Goal: Find specific page/section: Find specific page/section

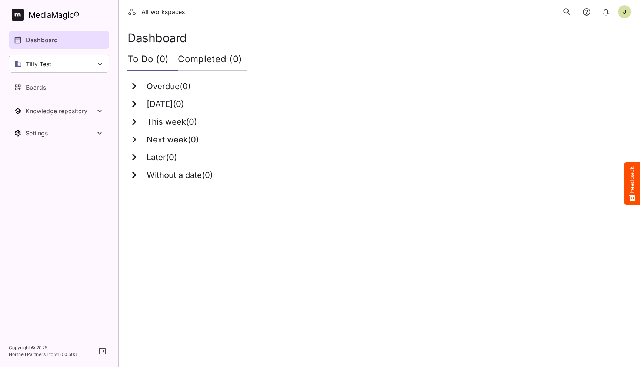
click at [568, 11] on icon "search" at bounding box center [566, 11] width 7 height 7
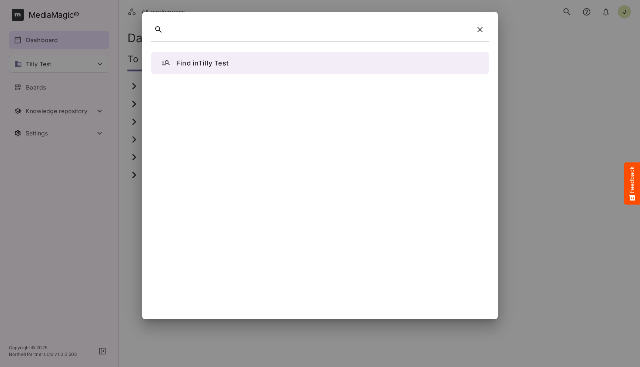
click at [480, 26] on icon "button" at bounding box center [480, 29] width 9 height 9
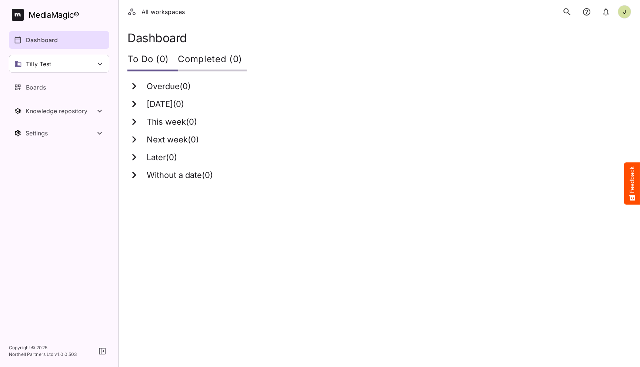
click at [36, 40] on p "Dashboard" at bounding box center [42, 40] width 32 height 9
click at [50, 16] on div "MediaMagic ®" at bounding box center [54, 15] width 51 height 12
click at [567, 9] on icon "search" at bounding box center [567, 12] width 10 height 10
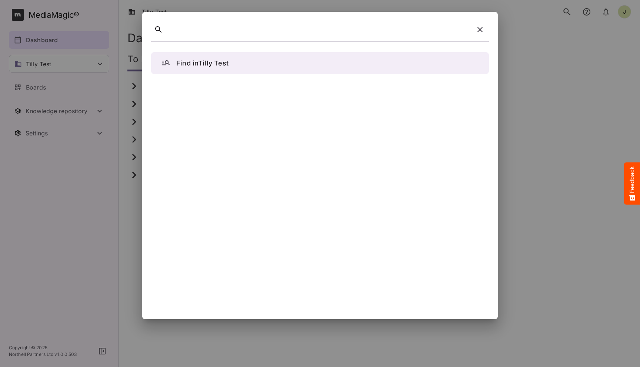
click at [88, 58] on div at bounding box center [320, 183] width 640 height 367
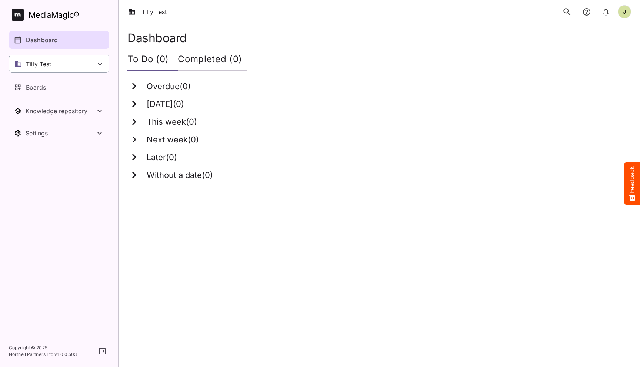
click at [90, 65] on div "Tilly Test" at bounding box center [59, 64] width 100 height 18
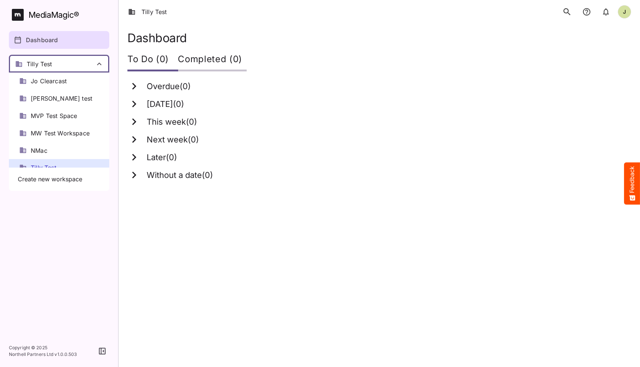
click at [81, 37] on div at bounding box center [320, 183] width 640 height 367
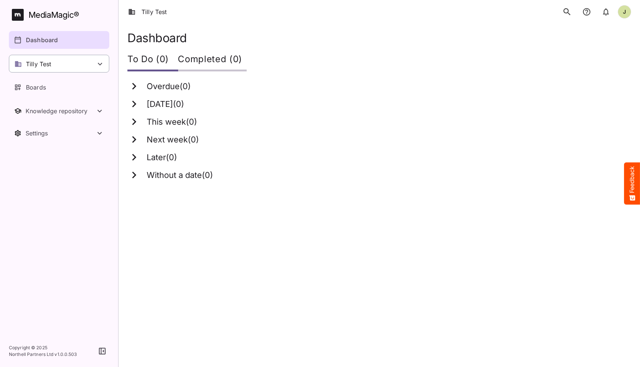
click at [96, 71] on div "Tilly Test" at bounding box center [59, 64] width 100 height 18
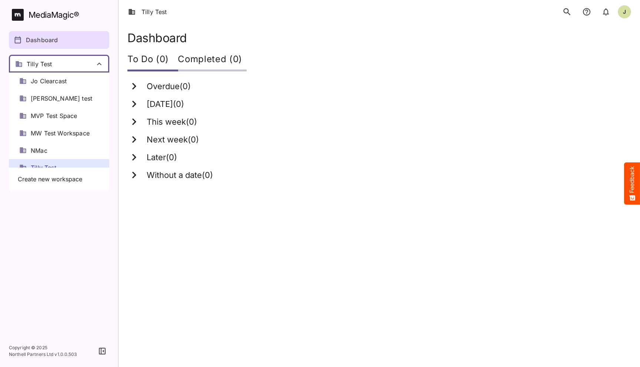
click at [60, 36] on div at bounding box center [320, 183] width 640 height 367
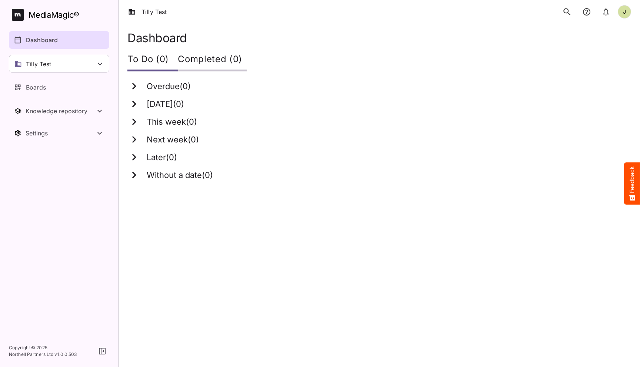
click at [59, 39] on div "Dashboard" at bounding box center [59, 40] width 91 height 9
click at [567, 13] on icon "search" at bounding box center [566, 11] width 7 height 7
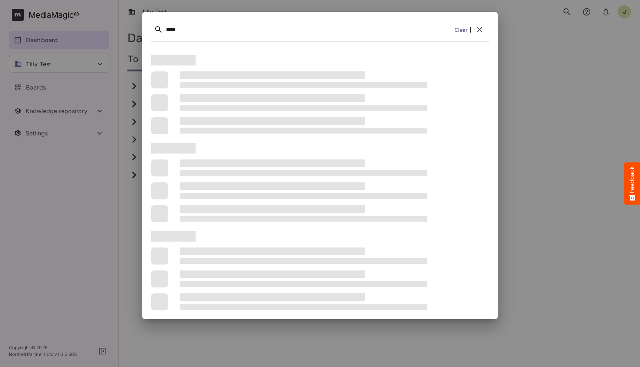
click at [179, 30] on div "****" at bounding box center [309, 29] width 286 height 11
click at [471, 29] on hr at bounding box center [470, 30] width 0 height 6
click at [476, 29] on icon "button" at bounding box center [479, 29] width 9 height 9
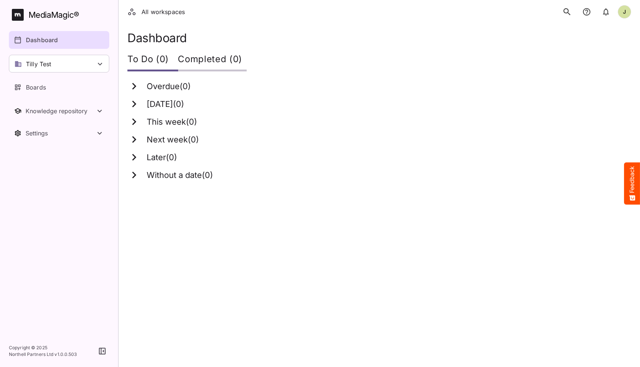
click at [567, 10] on icon "search" at bounding box center [567, 12] width 10 height 10
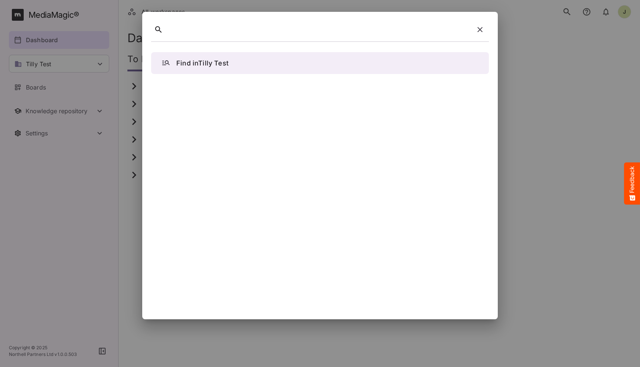
click at [164, 61] on icon "button" at bounding box center [165, 62] width 9 height 9
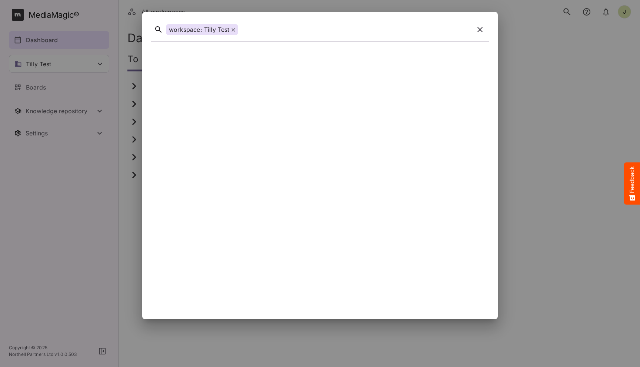
click at [236, 30] on div "workspace: Tilly Test" at bounding box center [202, 29] width 72 height 11
click at [230, 29] on div "workspace: Tilly Test" at bounding box center [202, 29] width 72 height 11
click at [235, 29] on div "workspace: Tilly Test" at bounding box center [202, 29] width 72 height 11
click at [232, 29] on icon at bounding box center [233, 30] width 4 height 4
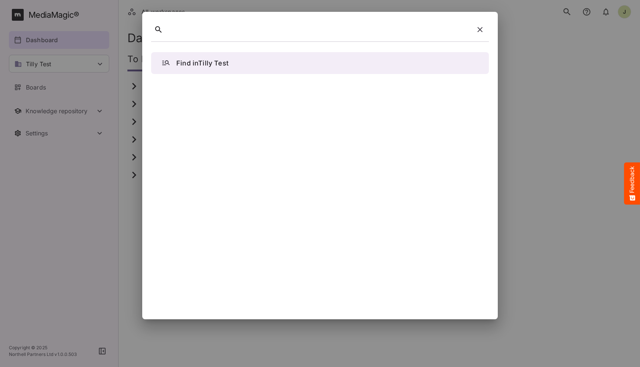
click at [233, 29] on div at bounding box center [318, 29] width 305 height 11
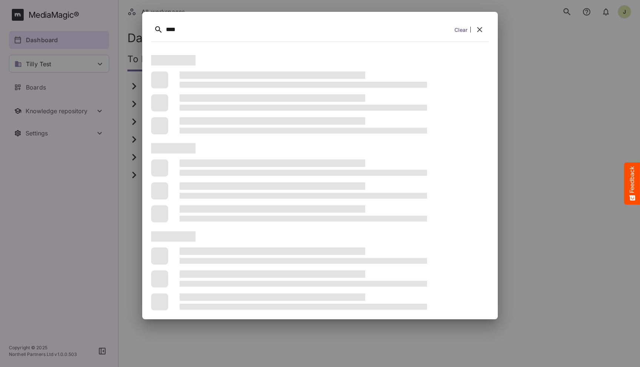
click at [559, 4] on button "search" at bounding box center [567, 12] width 16 height 16
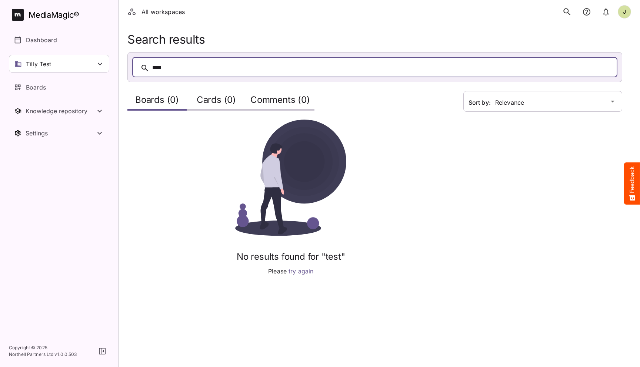
click at [246, 167] on img at bounding box center [290, 178] width 137 height 117
click at [211, 101] on h2 "Cards (0)" at bounding box center [216, 102] width 39 height 14
click at [166, 100] on h2 "Boards (0)" at bounding box center [157, 102] width 44 height 14
drag, startPoint x: 181, startPoint y: 69, endPoint x: 143, endPoint y: 69, distance: 38.9
click at [143, 69] on div "****" at bounding box center [374, 67] width 485 height 20
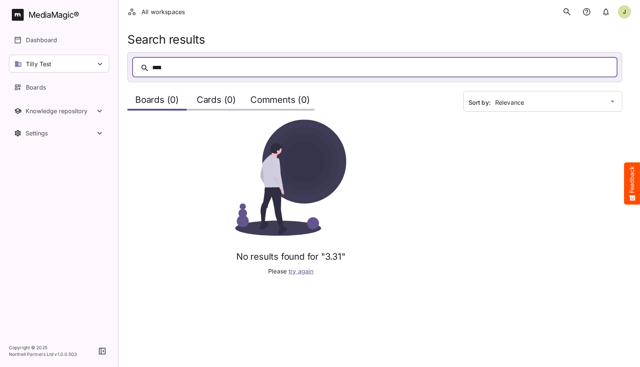
click at [297, 270] on span "try again" at bounding box center [301, 271] width 25 height 7
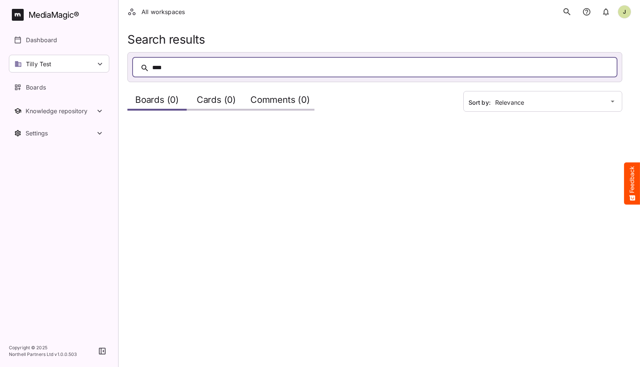
click at [174, 70] on div "****" at bounding box center [382, 67] width 460 height 11
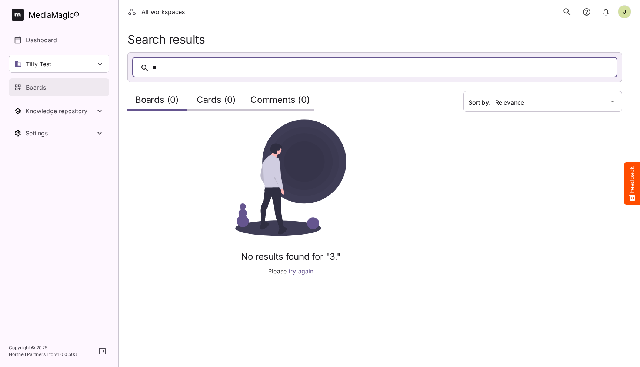
click at [52, 87] on div "Boards" at bounding box center [59, 87] width 91 height 9
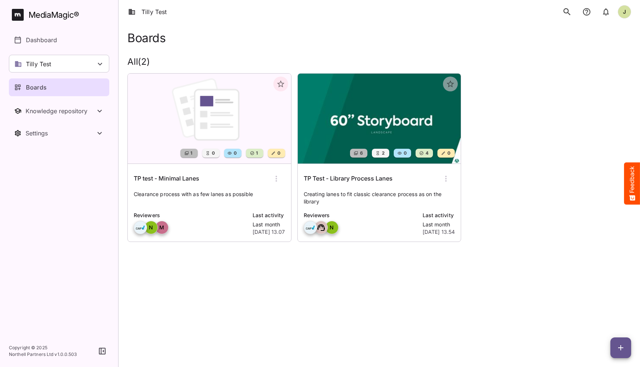
click at [341, 181] on h6 "TP Test - Library Process Lanes" at bounding box center [348, 179] width 89 height 10
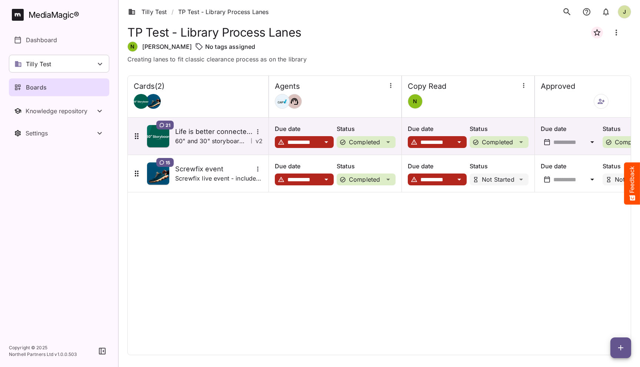
click at [560, 13] on button "search" at bounding box center [567, 12] width 16 height 16
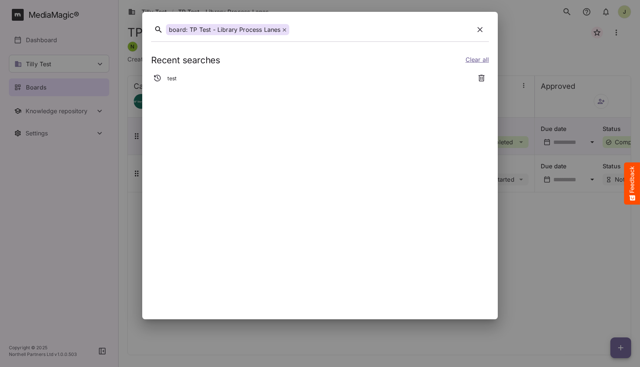
click at [285, 31] on icon at bounding box center [284, 29] width 3 height 3
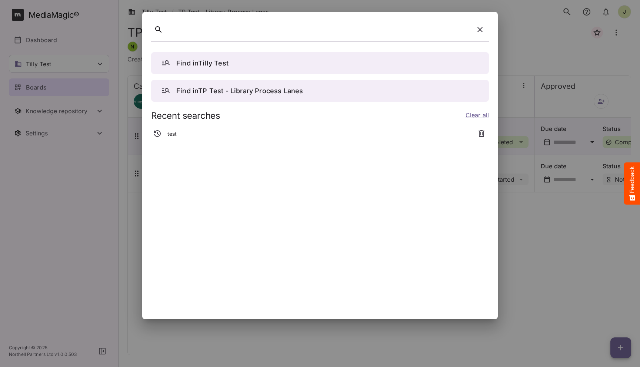
click at [475, 32] on button "button" at bounding box center [480, 30] width 18 height 18
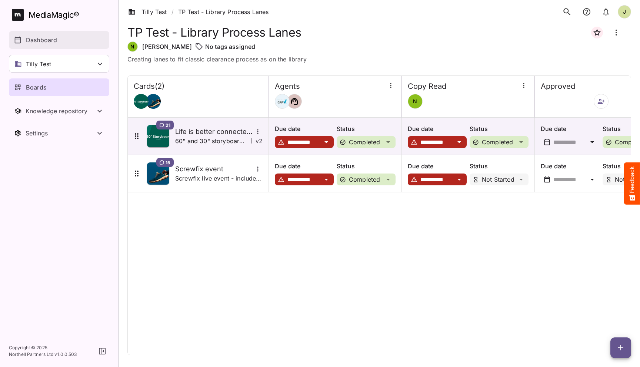
click at [42, 43] on p "Dashboard" at bounding box center [41, 40] width 31 height 9
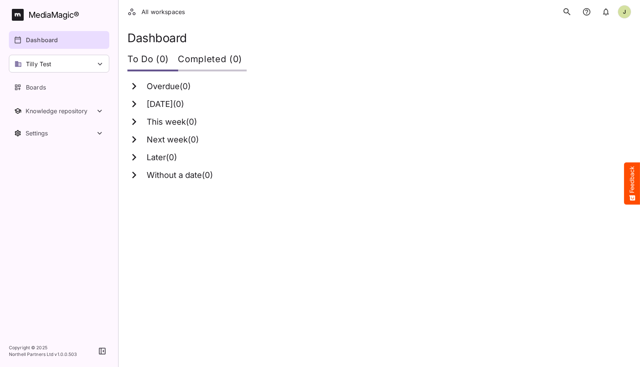
click at [566, 11] on icon "search" at bounding box center [567, 12] width 10 height 10
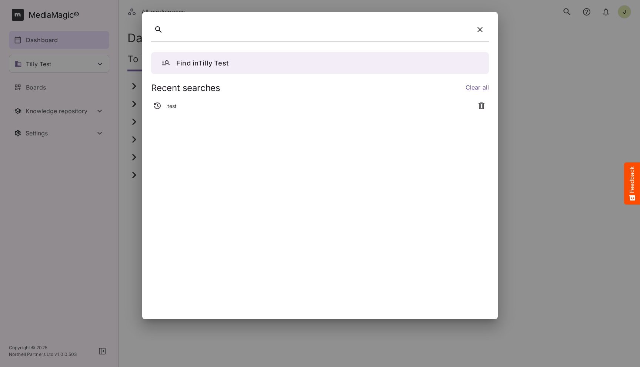
click at [202, 66] on p "Find in Tilly Test" at bounding box center [202, 63] width 52 height 10
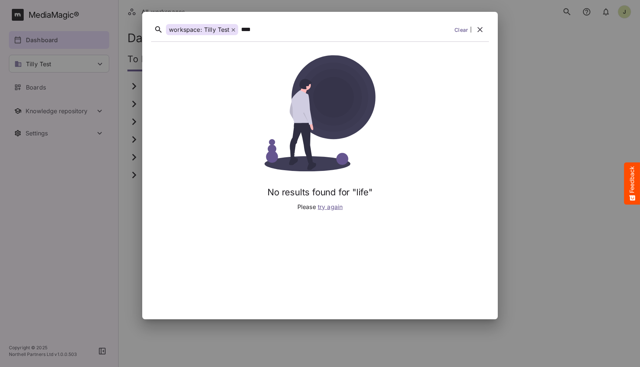
click at [479, 31] on icon "button" at bounding box center [480, 29] width 9 height 9
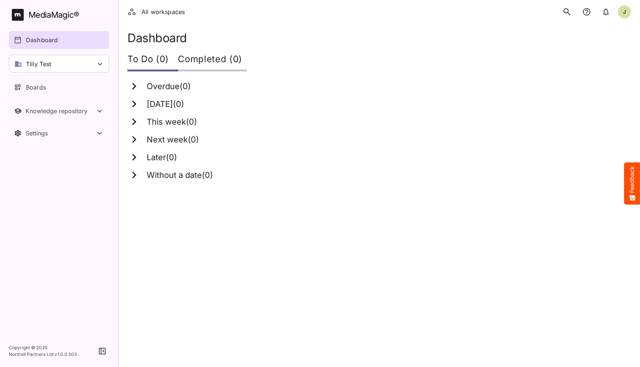
click at [236, 190] on html "All workspaces J MediaMagic ® Dashboard Tilly Test Jo Clearcast Martin test MVP…" at bounding box center [320, 95] width 640 height 190
click at [37, 96] on link "Boards" at bounding box center [59, 88] width 100 height 18
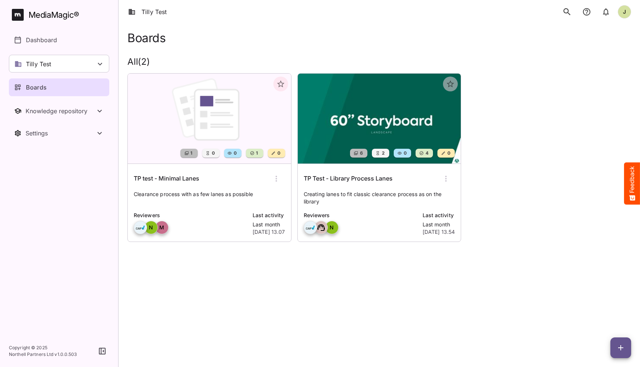
click at [192, 190] on div "TP test - Minimal Lanes Clearance process with as few lanes as possible Reviewe…" at bounding box center [209, 203] width 163 height 78
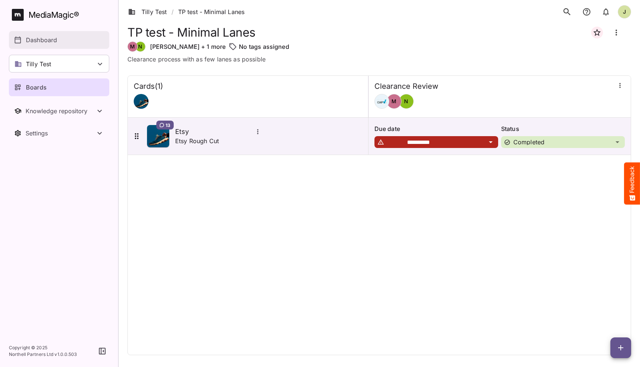
click at [74, 39] on div "Dashboard" at bounding box center [59, 40] width 91 height 9
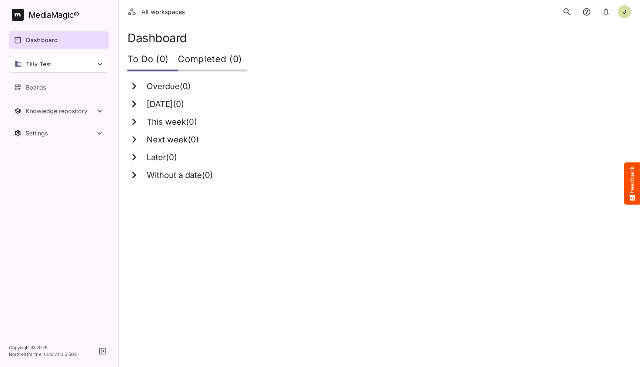
click at [567, 14] on icon "search" at bounding box center [567, 12] width 10 height 10
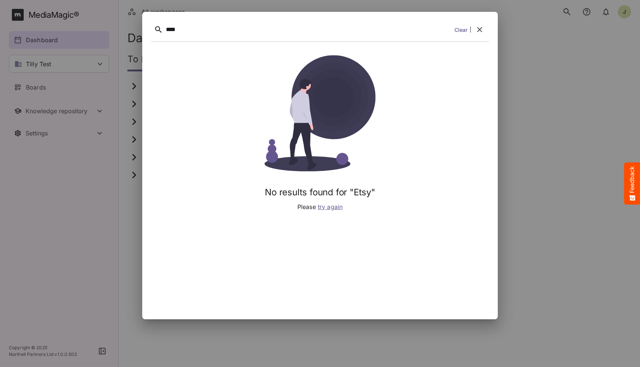
click at [485, 35] on button "button" at bounding box center [480, 30] width 18 height 18
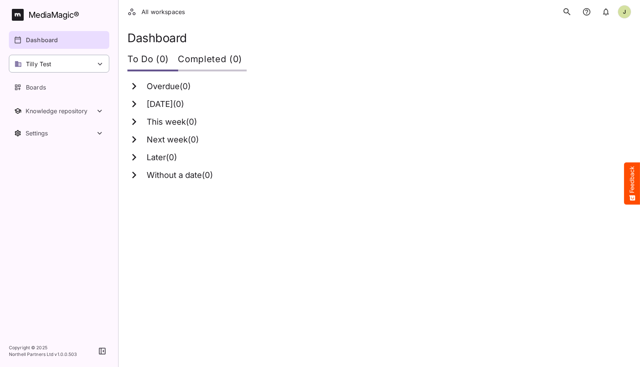
click at [69, 66] on div "Tilly Test" at bounding box center [59, 64] width 100 height 18
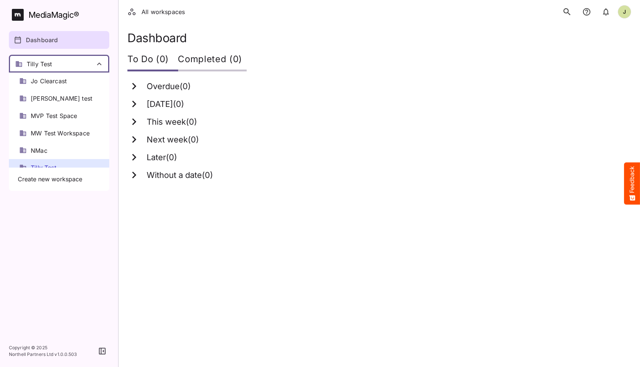
click at [75, 59] on div at bounding box center [320, 183] width 640 height 367
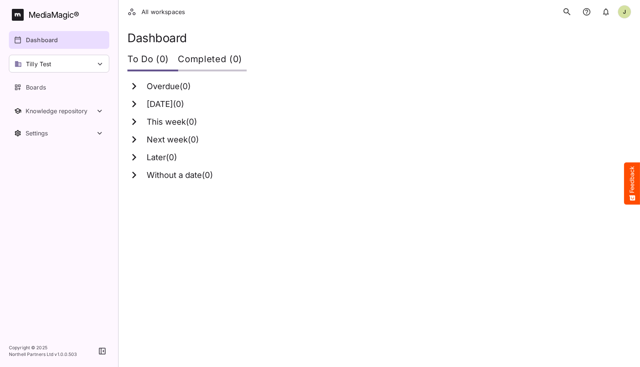
click at [393, 190] on html "All workspaces J MediaMagic ® Dashboard Tilly Test Jo Clearcast Martin test MVP…" at bounding box center [320, 95] width 640 height 190
click at [77, 65] on div "Tilly Test" at bounding box center [59, 64] width 100 height 18
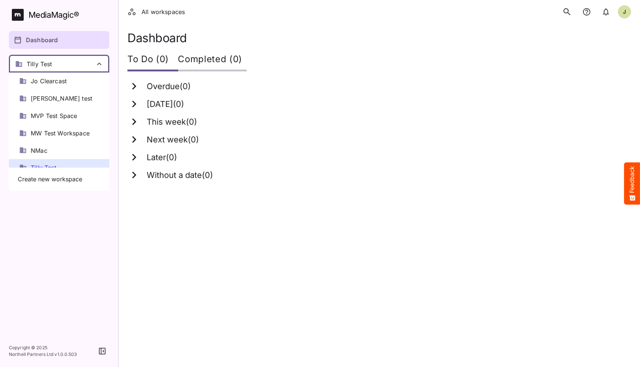
click at [77, 65] on div at bounding box center [320, 183] width 640 height 367
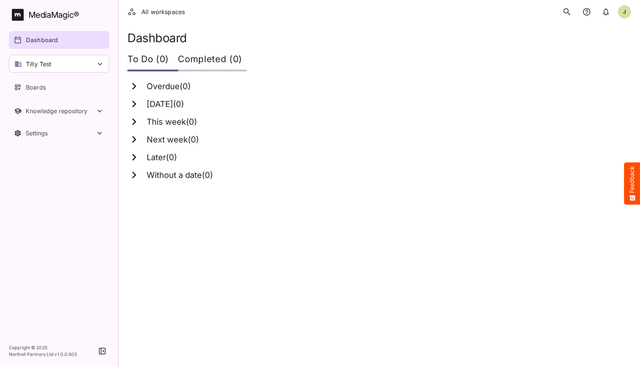
click at [261, 190] on html "All workspaces J MediaMagic ® Dashboard Tilly Test Jo Clearcast Martin test MVP…" at bounding box center [320, 95] width 640 height 190
click at [58, 96] on div "Boards" at bounding box center [59, 87] width 100 height 21
click at [59, 86] on div "Boards" at bounding box center [59, 87] width 91 height 9
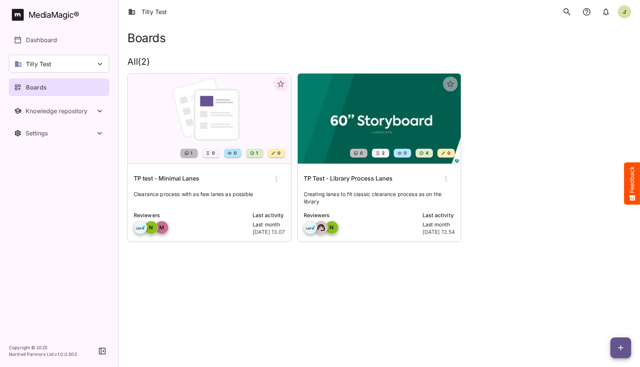
click at [588, 263] on html "Tilly Test J MediaMagic ® Dashboard Tilly Test Jo Clearcast Martin test MVP Tes…" at bounding box center [320, 131] width 640 height 263
click at [566, 11] on icon "search" at bounding box center [567, 12] width 10 height 10
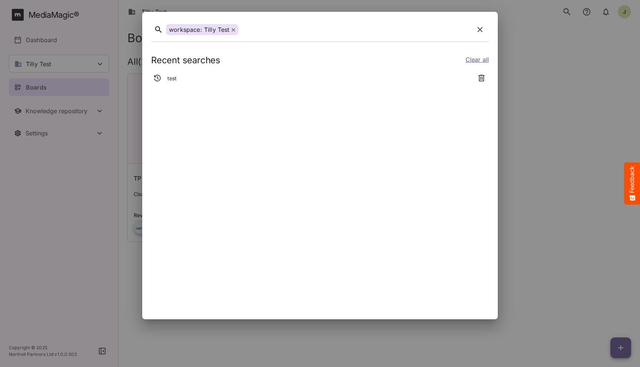
click at [481, 77] on icon "button" at bounding box center [482, 78] width 7 height 7
click at [308, 33] on div at bounding box center [356, 29] width 230 height 11
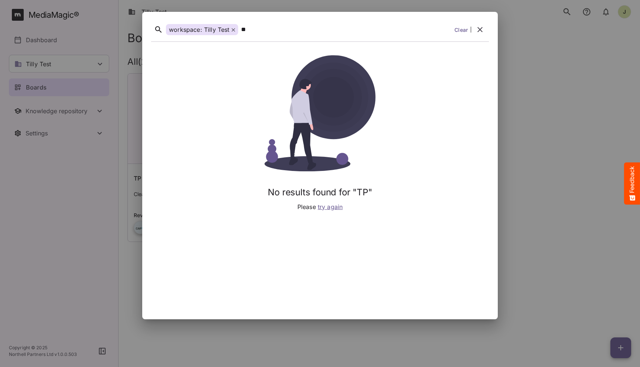
click at [559, 4] on button "search" at bounding box center [567, 12] width 16 height 16
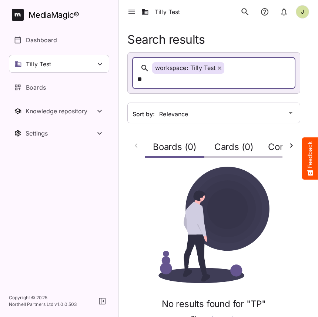
click at [220, 66] on span at bounding box center [220, 67] width 4 height 7
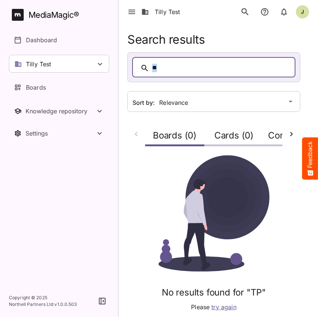
drag, startPoint x: 210, startPoint y: 68, endPoint x: 123, endPoint y: 69, distance: 87.4
click at [123, 69] on div "Search results ** Sort by: Relevance Boards (0) Cards (0) Comments (0) No resul…" at bounding box center [219, 177] width 200 height 288
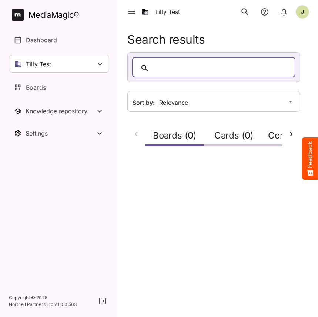
click at [162, 64] on div at bounding box center [221, 67] width 138 height 11
click at [144, 164] on html "Tilly Test J MediaMagic ® Dashboard Tilly Test Jo Clearcast Martin test MVP Tes…" at bounding box center [159, 82] width 318 height 164
click at [167, 62] on div at bounding box center [221, 67] width 138 height 11
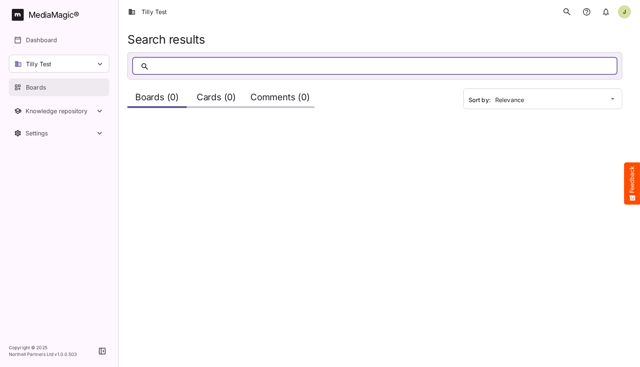
click at [54, 86] on div "Boards" at bounding box center [59, 87] width 91 height 9
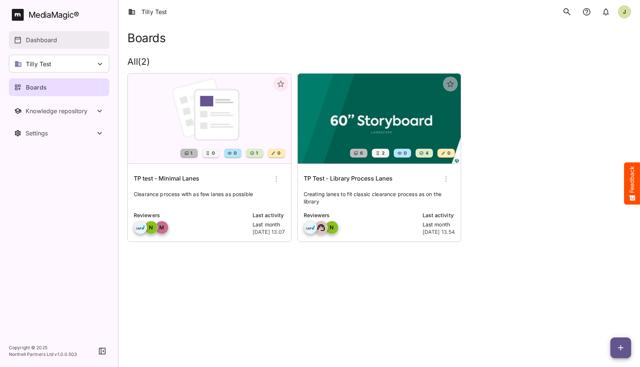
click at [66, 35] on link "Dashboard" at bounding box center [59, 40] width 100 height 18
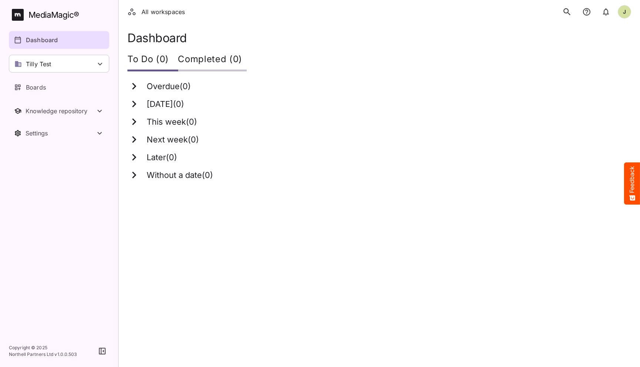
click at [566, 13] on icon "search" at bounding box center [567, 12] width 10 height 10
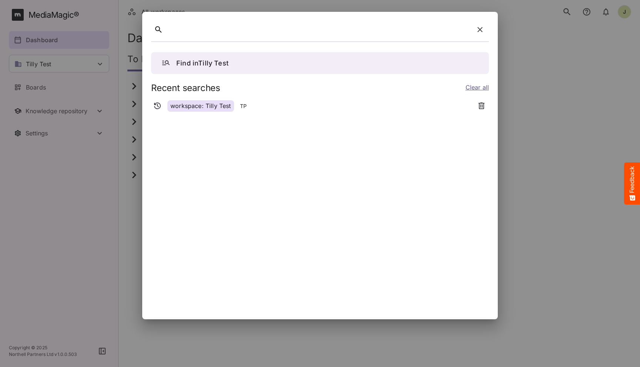
click at [209, 29] on div at bounding box center [318, 29] width 305 height 11
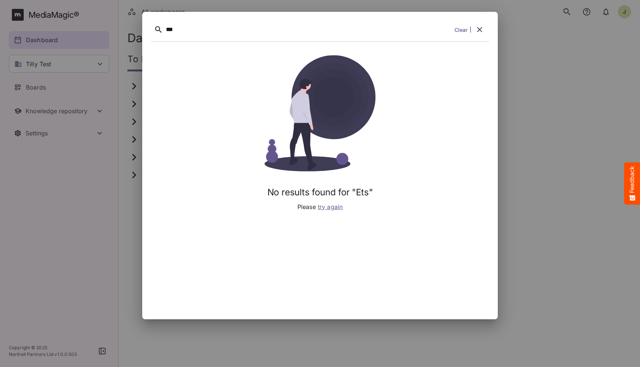
click at [481, 31] on icon "button" at bounding box center [479, 29] width 5 height 5
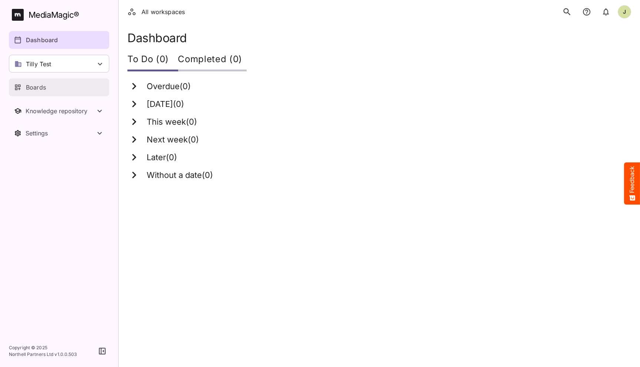
click at [71, 90] on div "Boards" at bounding box center [59, 87] width 91 height 9
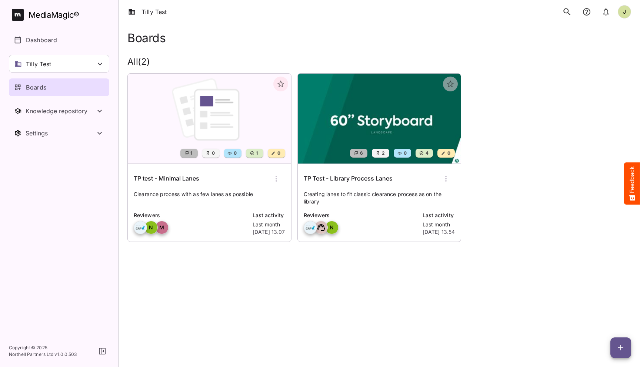
click at [205, 178] on div "TP test - Minimal Lanes" at bounding box center [209, 179] width 151 height 18
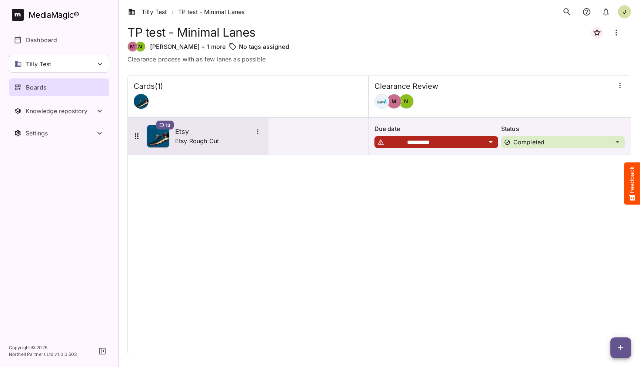
click at [176, 132] on h5 "Etsy" at bounding box center [214, 131] width 78 height 9
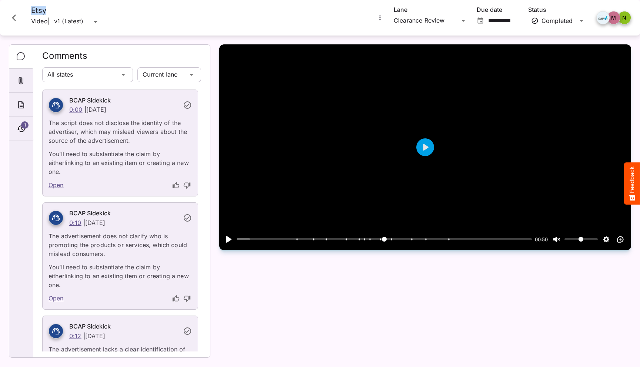
drag, startPoint x: 33, startPoint y: 10, endPoint x: 46, endPoint y: 10, distance: 12.6
click at [46, 10] on h4 "Etsy" at bounding box center [65, 10] width 69 height 9
copy h4 "Etsy"
click at [14, 17] on icon "Close card" at bounding box center [13, 17] width 13 height 13
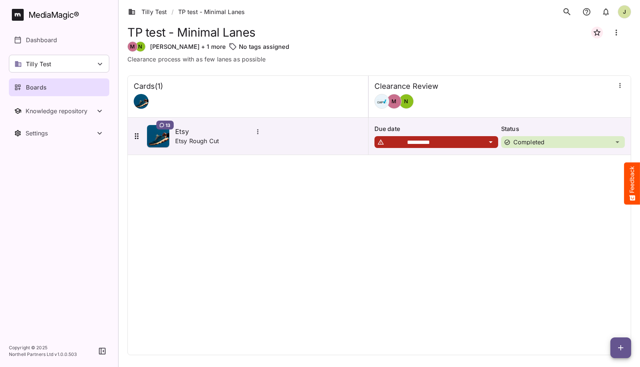
click at [567, 11] on icon "search" at bounding box center [567, 12] width 10 height 10
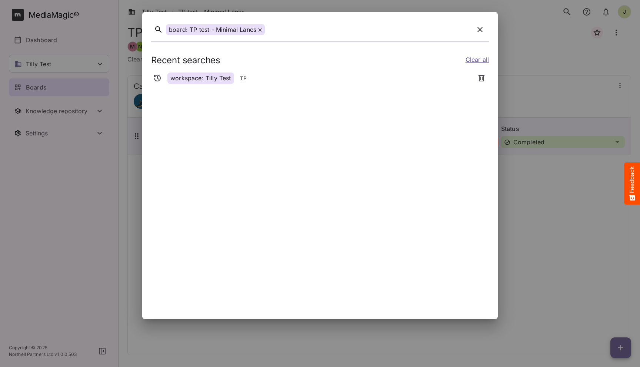
click at [257, 30] on div "board: TP test - Minimal Lanes" at bounding box center [215, 29] width 99 height 11
click at [260, 30] on icon at bounding box center [260, 30] width 4 height 4
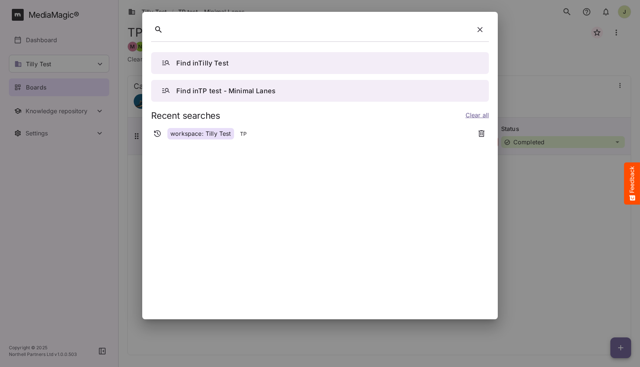
paste div
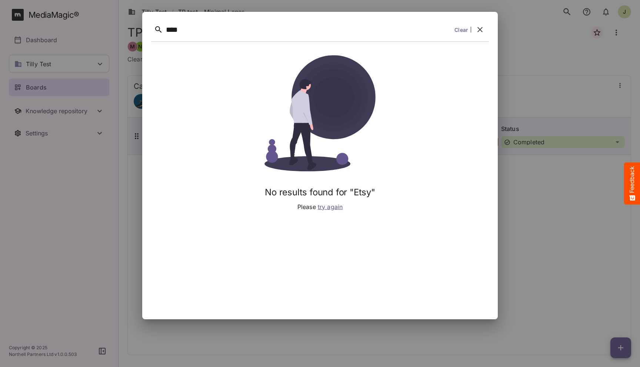
click at [335, 206] on span "try again" at bounding box center [330, 206] width 25 height 7
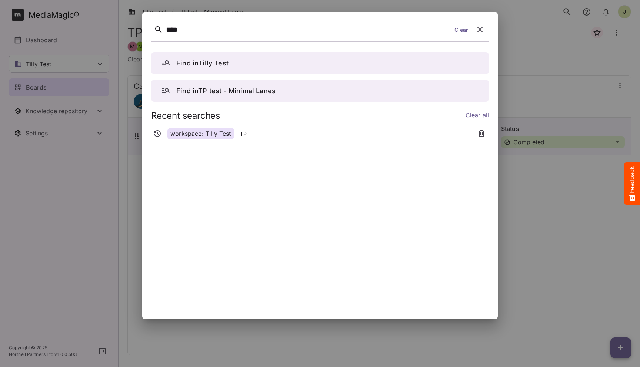
click at [481, 36] on button "button" at bounding box center [480, 30] width 18 height 18
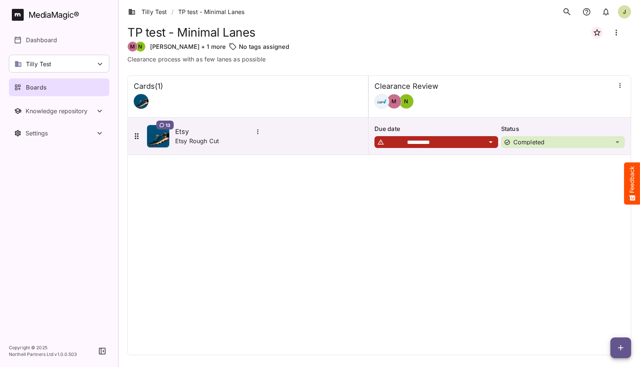
click at [255, 243] on div "**********" at bounding box center [379, 216] width 504 height 280
click at [335, 256] on div "**********" at bounding box center [379, 216] width 504 height 280
click at [54, 37] on p "Dashboard" at bounding box center [41, 40] width 31 height 9
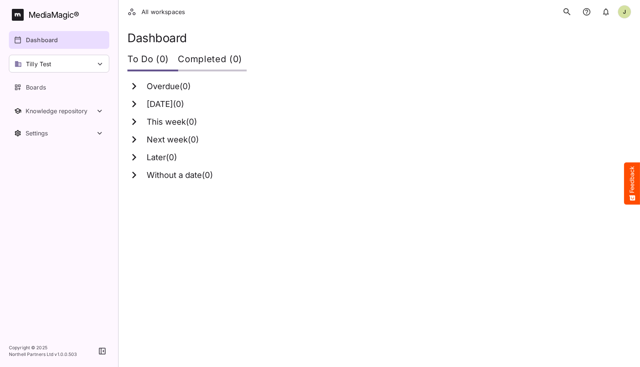
click at [55, 34] on link "Dashboard" at bounding box center [59, 40] width 100 height 18
click at [568, 9] on icon "search" at bounding box center [567, 12] width 10 height 10
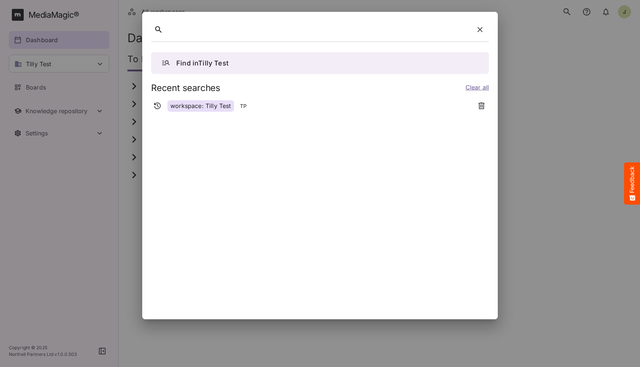
click at [305, 126] on div "Find in Tilly Test Recent searches Clear all workspace: Tilly Test TP" at bounding box center [320, 178] width 338 height 264
click at [264, 33] on div at bounding box center [318, 29] width 305 height 11
click at [503, 253] on div at bounding box center [320, 183] width 640 height 367
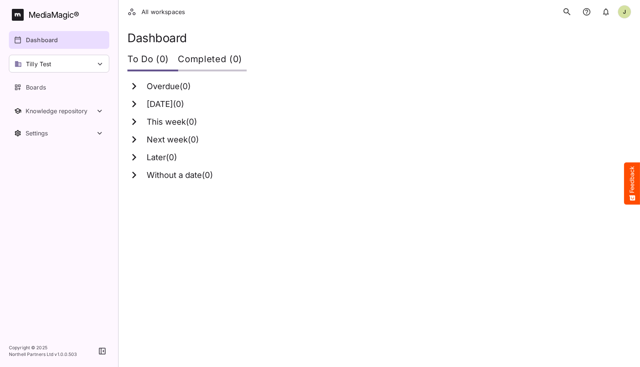
click at [92, 40] on div "Dashboard" at bounding box center [59, 40] width 91 height 9
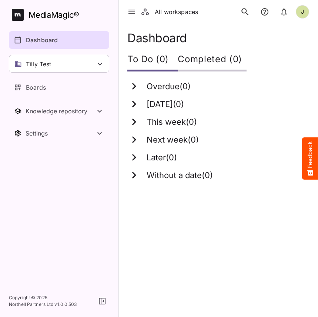
click at [59, 180] on nav "MediaMagic ® Dashboard Tilly Test Jo Clearcast Martin test MVP Test Space MW Te…" at bounding box center [59, 142] width 118 height 285
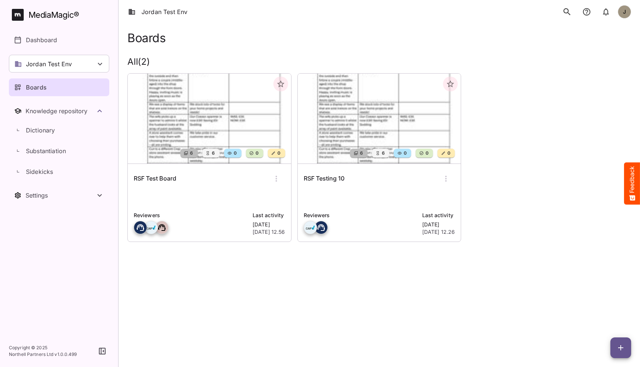
click at [216, 255] on div "Boards All ( 2 ) 6 6 0 0 0 RSF Test Board Reviewers Last activity [DATE] [DATE]…" at bounding box center [379, 143] width 521 height 239
click at [199, 202] on p at bounding box center [209, 198] width 151 height 15
